Goal: Navigation & Orientation: Find specific page/section

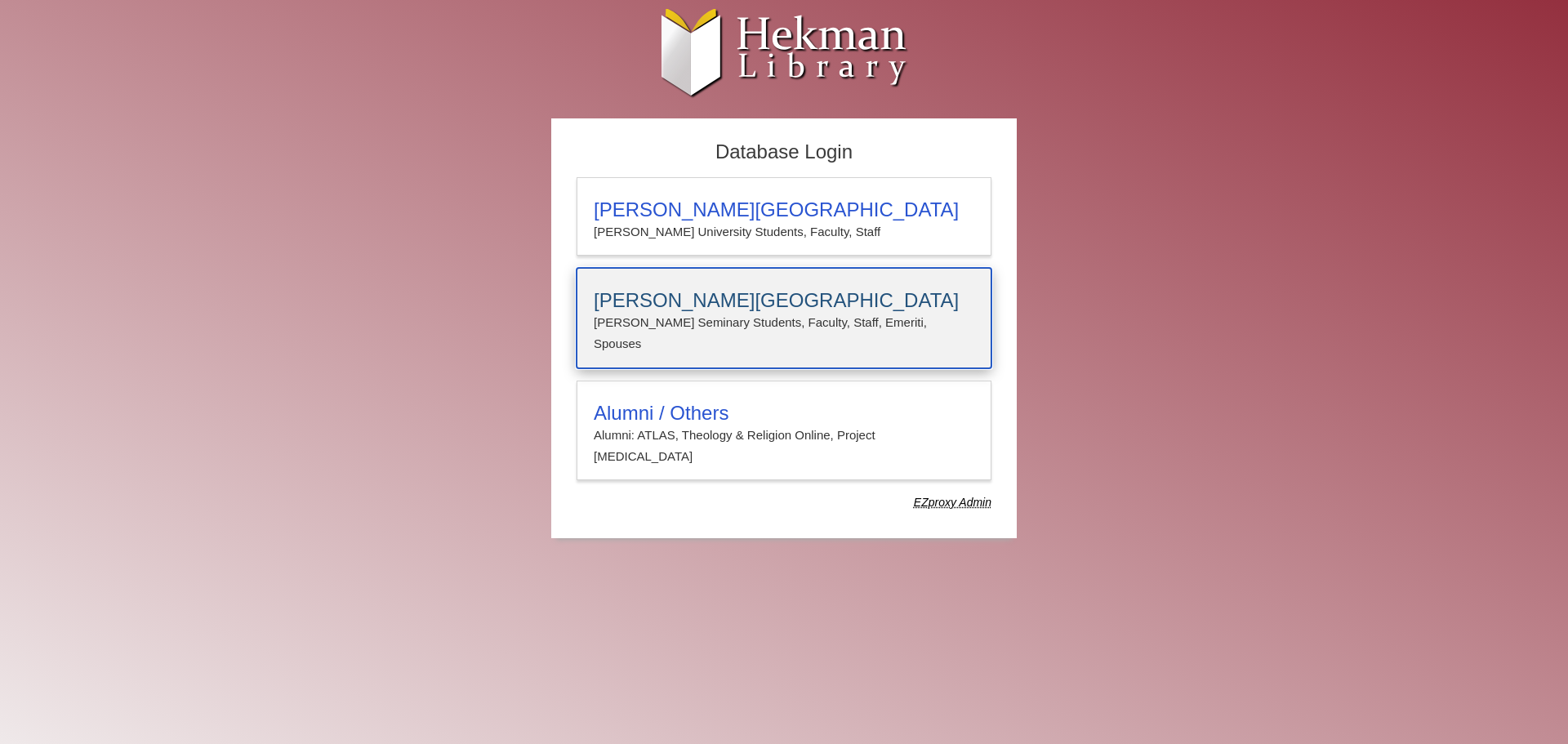
click at [658, 304] on h3 "Calvin Theological Seminary" at bounding box center [784, 301] width 380 height 22
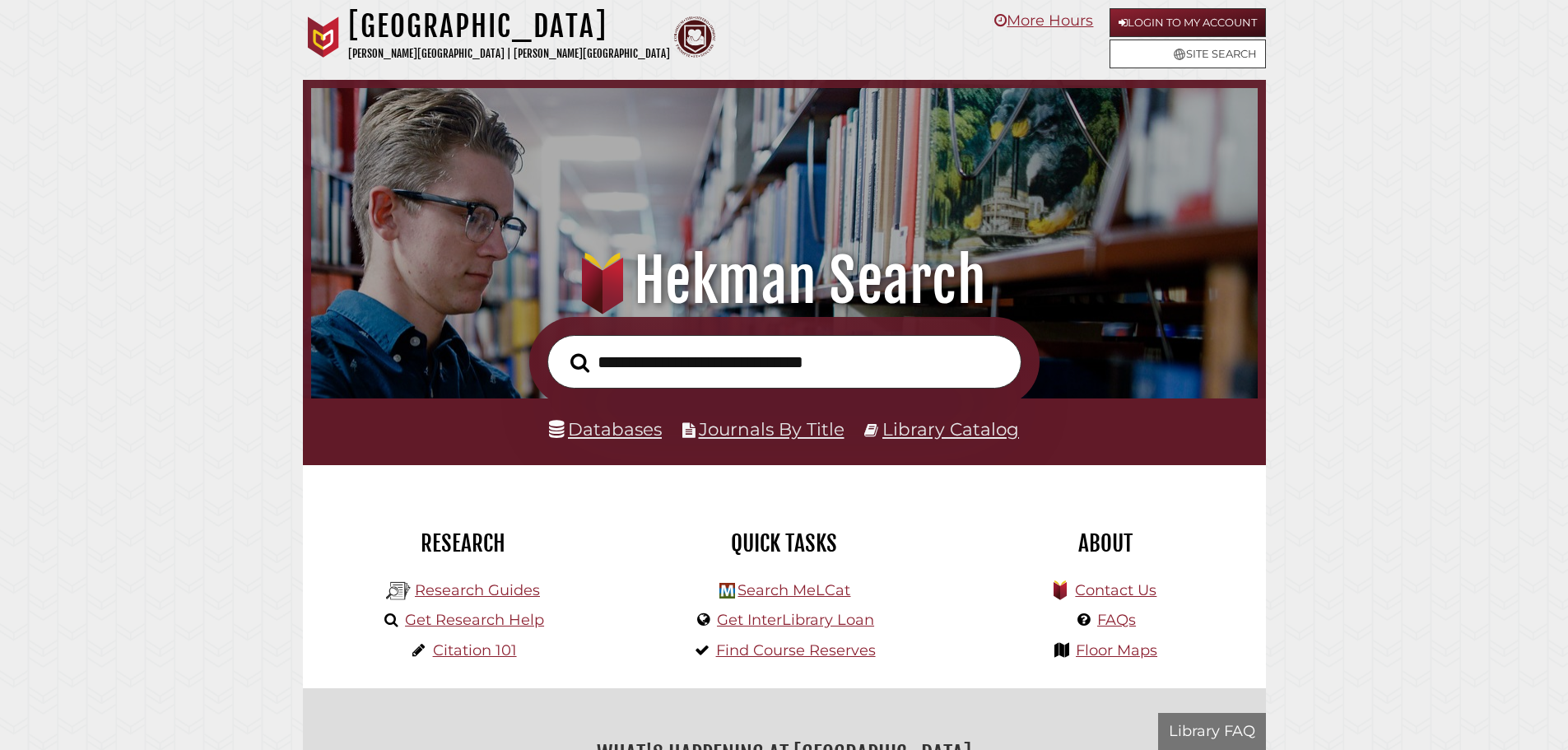
scroll to position [313, 938]
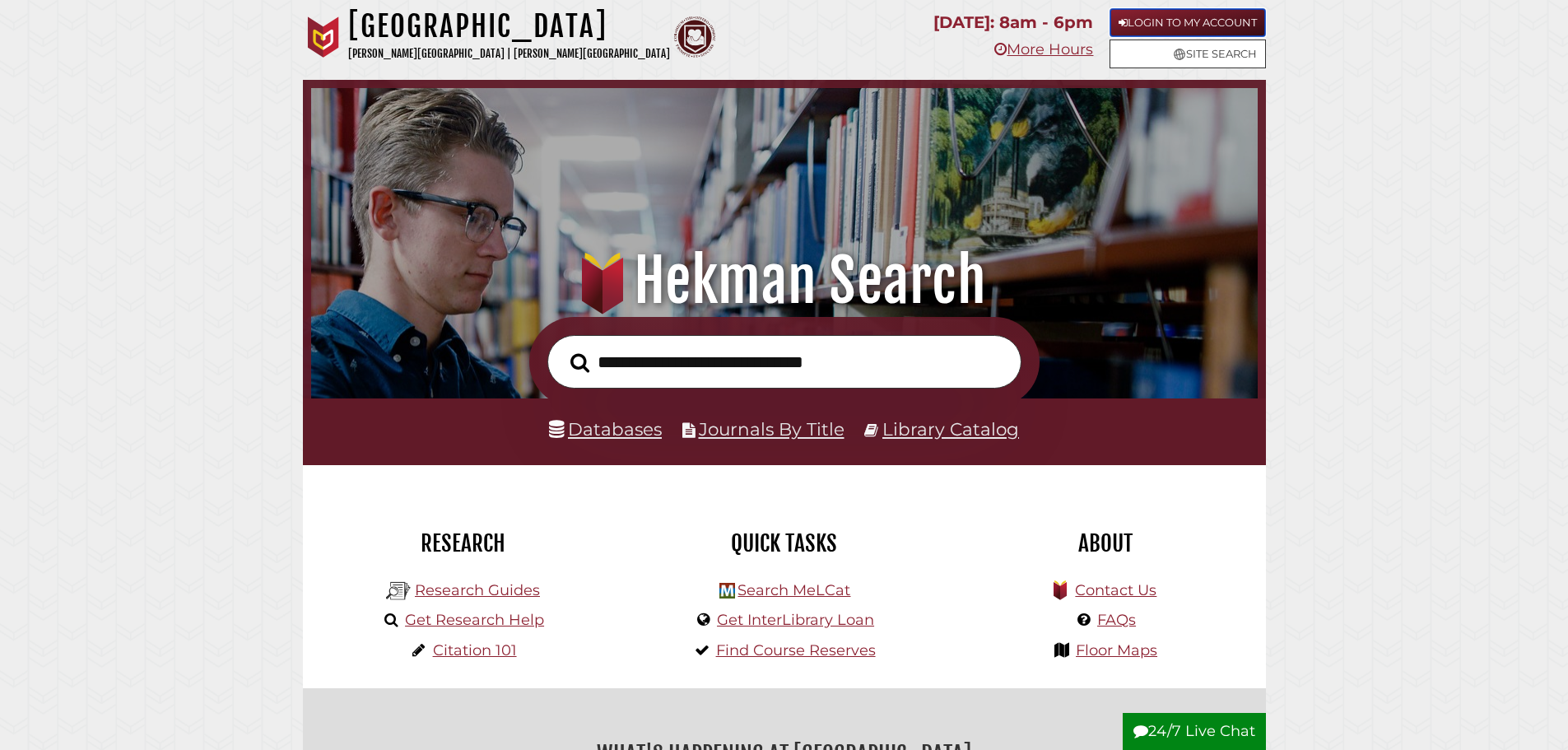
click at [1180, 19] on link "Login to My Account" at bounding box center [1188, 23] width 157 height 29
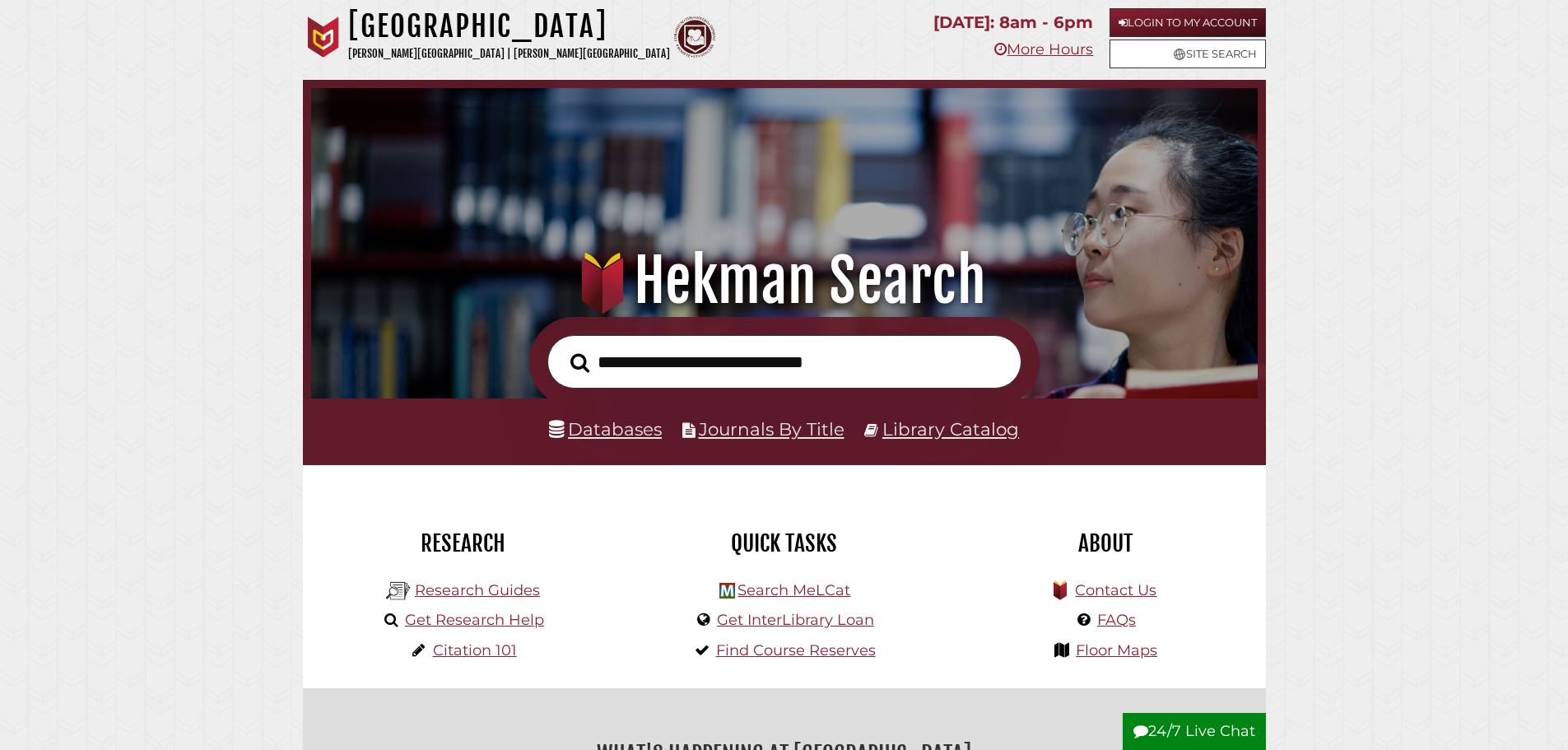
scroll to position [313, 938]
drag, startPoint x: 608, startPoint y: 2, endPoint x: 193, endPoint y: 213, distance: 465.6
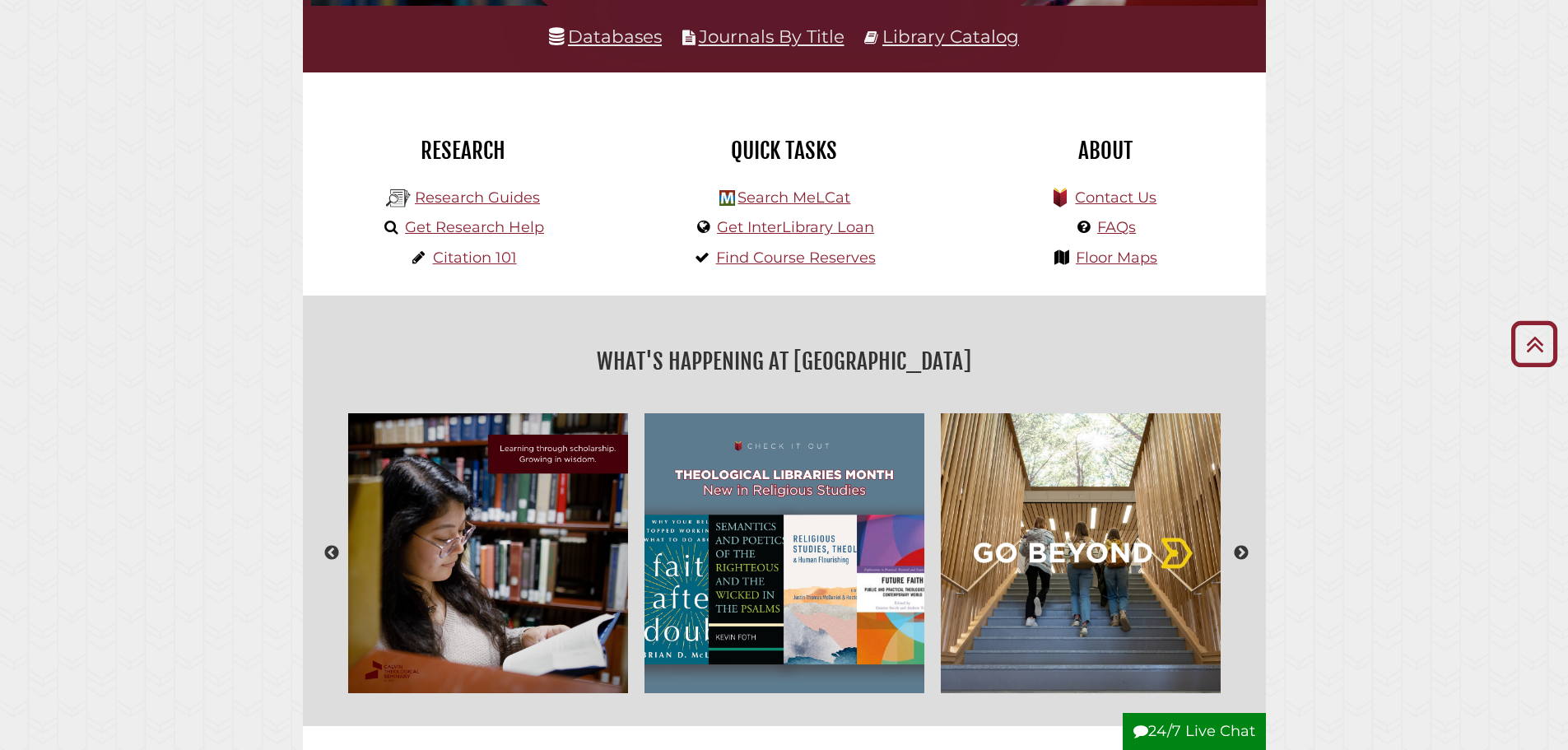
scroll to position [412, 0]
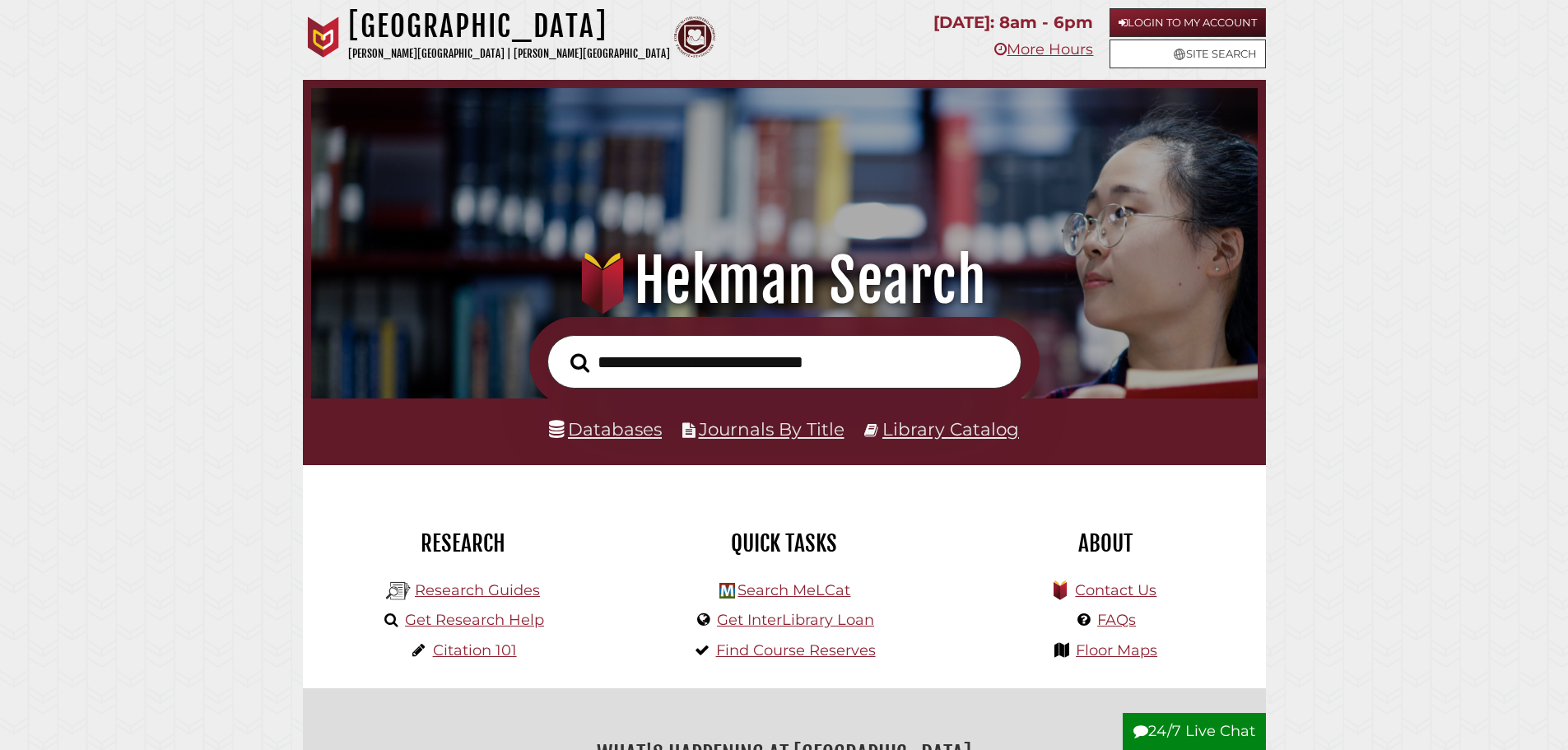
scroll to position [313, 938]
click at [1158, 4] on nav "[GEOGRAPHIC_DATA] [PERSON_NAME][GEOGRAPHIC_DATA] | [PERSON_NAME][GEOGRAPHIC_DAT…" at bounding box center [784, 40] width 963 height 80
click at [1156, 16] on link "Login to My Account" at bounding box center [1188, 23] width 157 height 29
